Goal: Use online tool/utility: Utilize a website feature to perform a specific function

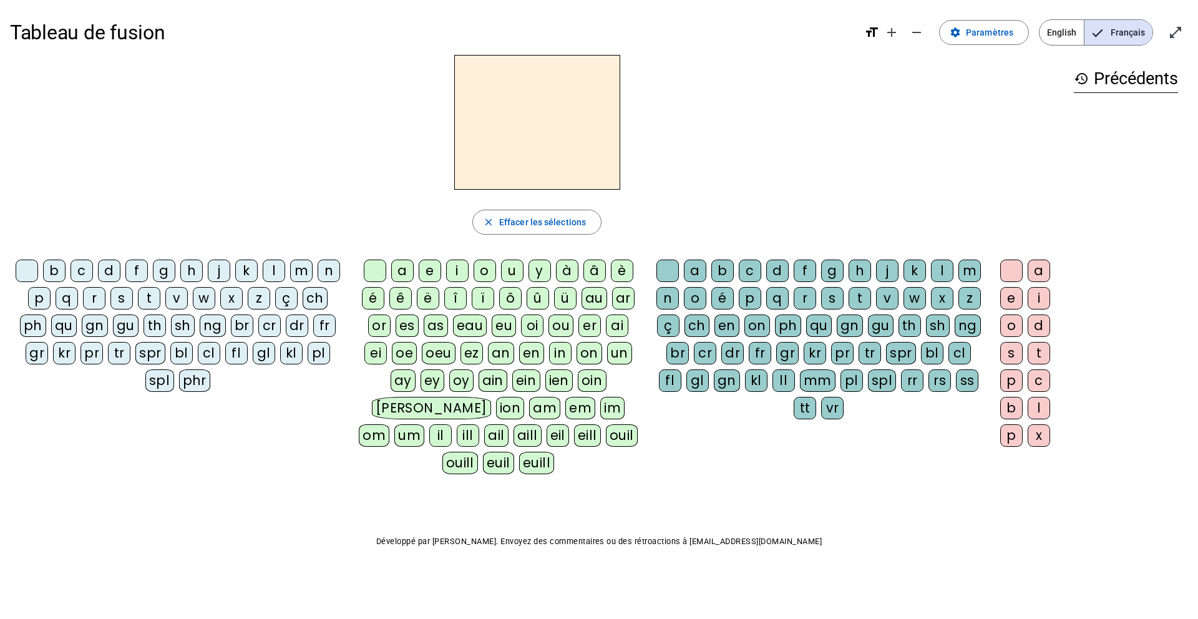
click at [119, 298] on div "s" at bounding box center [121, 298] width 22 height 22
click at [508, 274] on div "u" at bounding box center [512, 271] width 22 height 22
click at [459, 275] on div "i" at bounding box center [457, 271] width 22 height 22
click at [426, 268] on div "e" at bounding box center [430, 271] width 22 height 22
click at [402, 269] on div "a" at bounding box center [402, 271] width 22 height 22
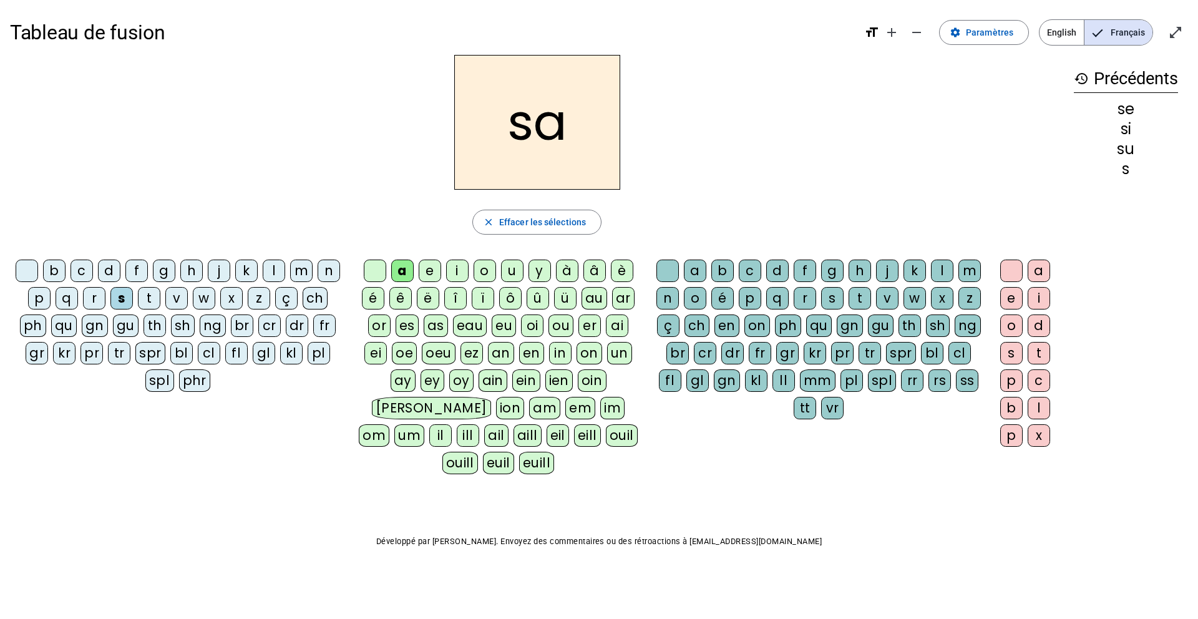
click at [175, 295] on div "v" at bounding box center [176, 298] width 22 height 22
click at [830, 296] on div "s" at bounding box center [832, 298] width 22 height 22
click at [1011, 299] on div "e" at bounding box center [1011, 298] width 22 height 22
click at [75, 269] on div "c" at bounding box center [82, 271] width 22 height 22
click at [216, 275] on div "j" at bounding box center [219, 271] width 22 height 22
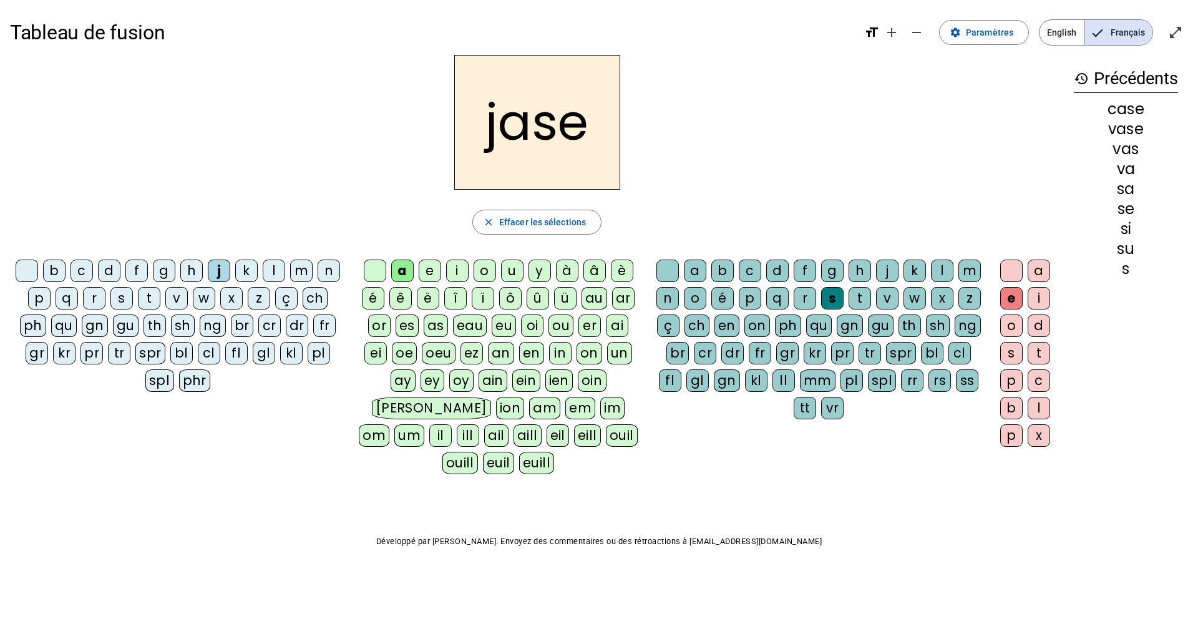
click at [53, 269] on div "b" at bounding box center [54, 271] width 22 height 22
click at [456, 273] on div "i" at bounding box center [457, 271] width 22 height 22
click at [301, 270] on div "m" at bounding box center [301, 271] width 22 height 22
click at [274, 268] on div "l" at bounding box center [274, 271] width 22 height 22
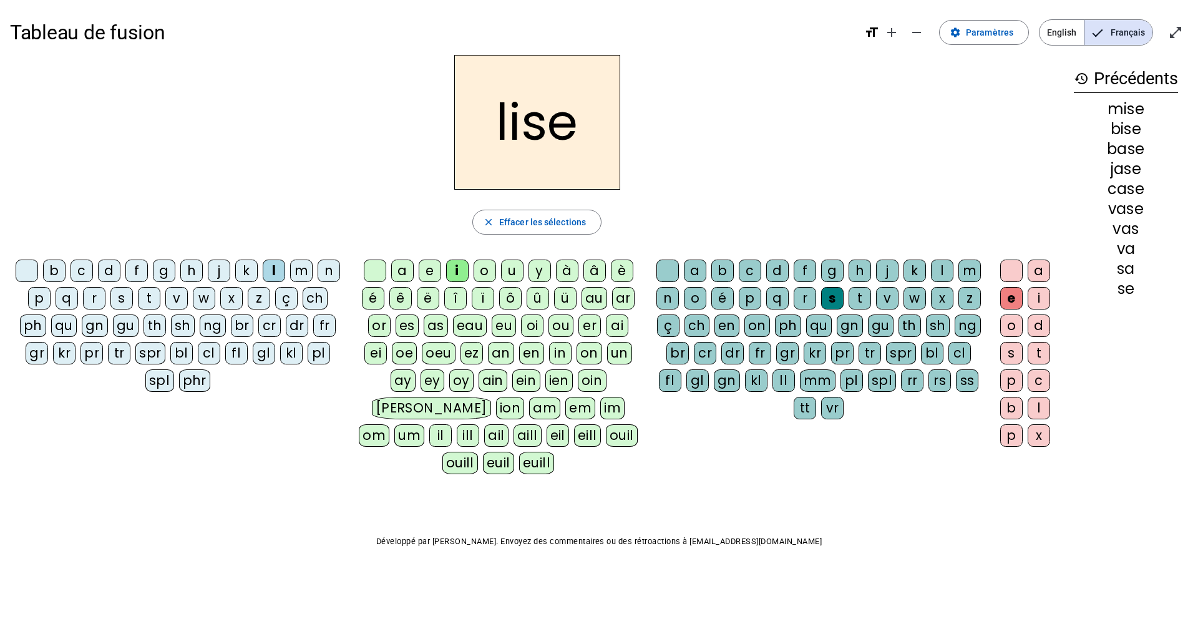
click at [175, 296] on div "v" at bounding box center [176, 298] width 22 height 22
click at [780, 268] on div "d" at bounding box center [777, 271] width 22 height 22
click at [91, 295] on div "r" at bounding box center [94, 298] width 22 height 22
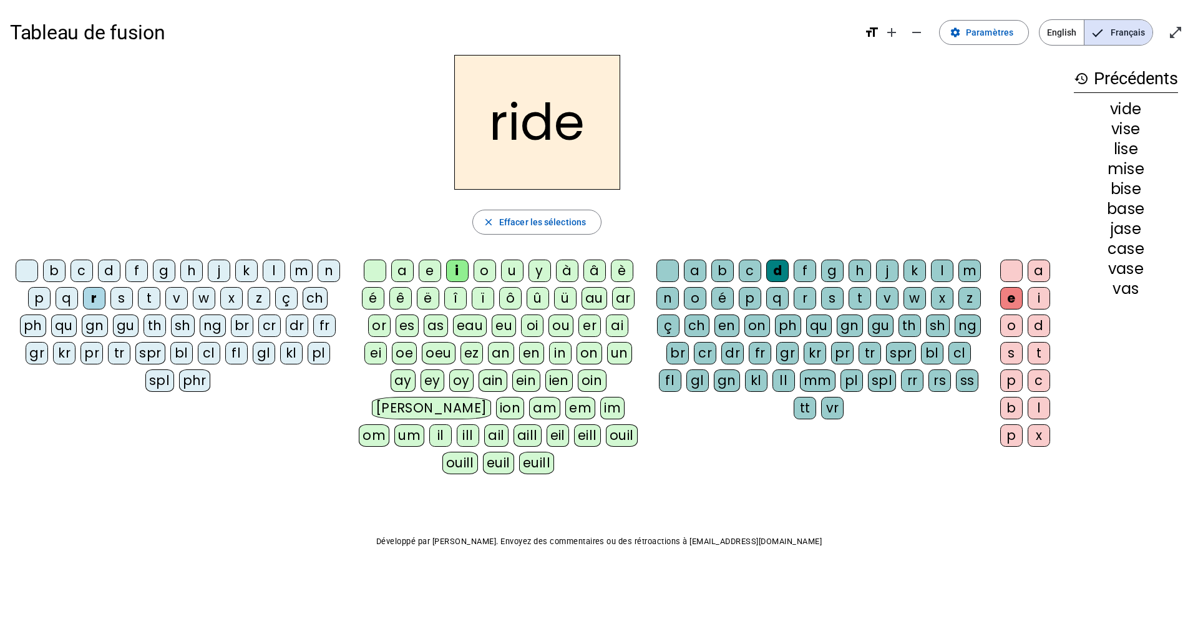
click at [516, 273] on div "u" at bounding box center [512, 271] width 22 height 22
click at [399, 271] on div "a" at bounding box center [402, 271] width 22 height 22
